Goal: Task Accomplishment & Management: Use online tool/utility

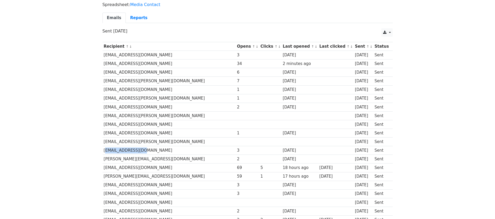
click at [103, 151] on td "[EMAIL_ADDRESS][DOMAIN_NAME]" at bounding box center [169, 150] width 133 height 9
copy td "[EMAIL_ADDRESS][DOMAIN_NAME]"
click at [156, 156] on td "[PERSON_NAME][EMAIL_ADDRESS][DOMAIN_NAME]" at bounding box center [169, 159] width 133 height 9
drag, startPoint x: 134, startPoint y: 157, endPoint x: 103, endPoint y: 160, distance: 31.2
click at [103, 160] on td "[PERSON_NAME][EMAIL_ADDRESS][DOMAIN_NAME]" at bounding box center [169, 159] width 133 height 9
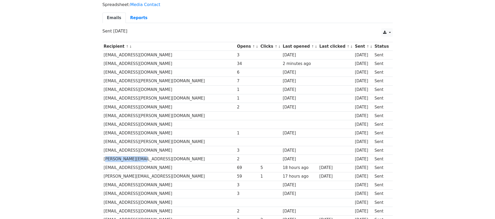
copy td "[PERSON_NAME][EMAIL_ADDRESS][DOMAIN_NAME]"
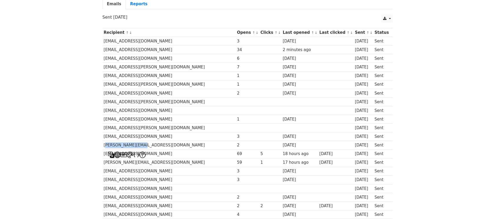
scroll to position [81, 0]
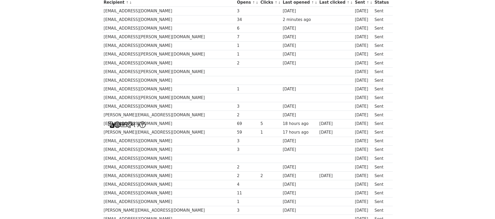
click at [183, 133] on td "[PERSON_NAME][EMAIL_ADDRESS][DOMAIN_NAME]" at bounding box center [169, 132] width 133 height 9
drag, startPoint x: 153, startPoint y: 124, endPoint x: 104, endPoint y: 124, distance: 48.6
click at [104, 124] on td "[EMAIL_ADDRESS][DOMAIN_NAME]" at bounding box center [169, 123] width 133 height 9
copy td "[EMAIL_ADDRESS][DOMAIN_NAME]"
click at [172, 148] on td "[EMAIL_ADDRESS][DOMAIN_NAME]" at bounding box center [169, 149] width 133 height 9
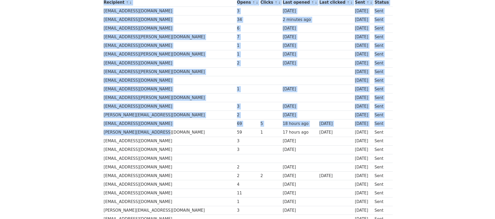
drag, startPoint x: 159, startPoint y: 133, endPoint x: 102, endPoint y: 133, distance: 57.3
click at [99, 132] on div "Recipient ↑ ↓ Opens ↑ ↓ Clicks ↑ ↓ Last opened ↑ ↓ Last clicked ↑ ↓ Sent ↑ ↓ St…" at bounding box center [248, 144] width 298 height 298
click at [163, 135] on td "[PERSON_NAME][EMAIL_ADDRESS][DOMAIN_NAME]" at bounding box center [169, 132] width 133 height 9
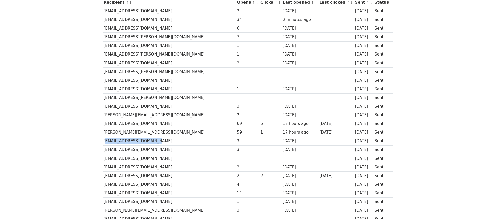
drag, startPoint x: 154, startPoint y: 141, endPoint x: 103, endPoint y: 140, distance: 50.5
click at [103, 140] on td "[EMAIL_ADDRESS][DOMAIN_NAME]" at bounding box center [169, 141] width 133 height 9
copy td "[EMAIL_ADDRESS][DOMAIN_NAME]"
